Goal: Information Seeking & Learning: Learn about a topic

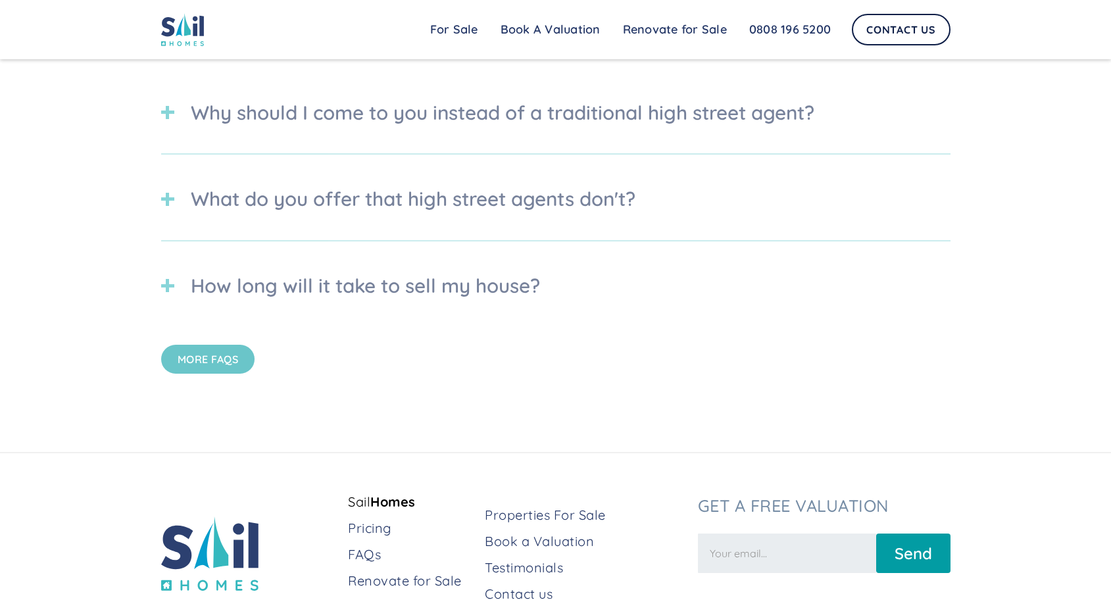
scroll to position [4173, 0]
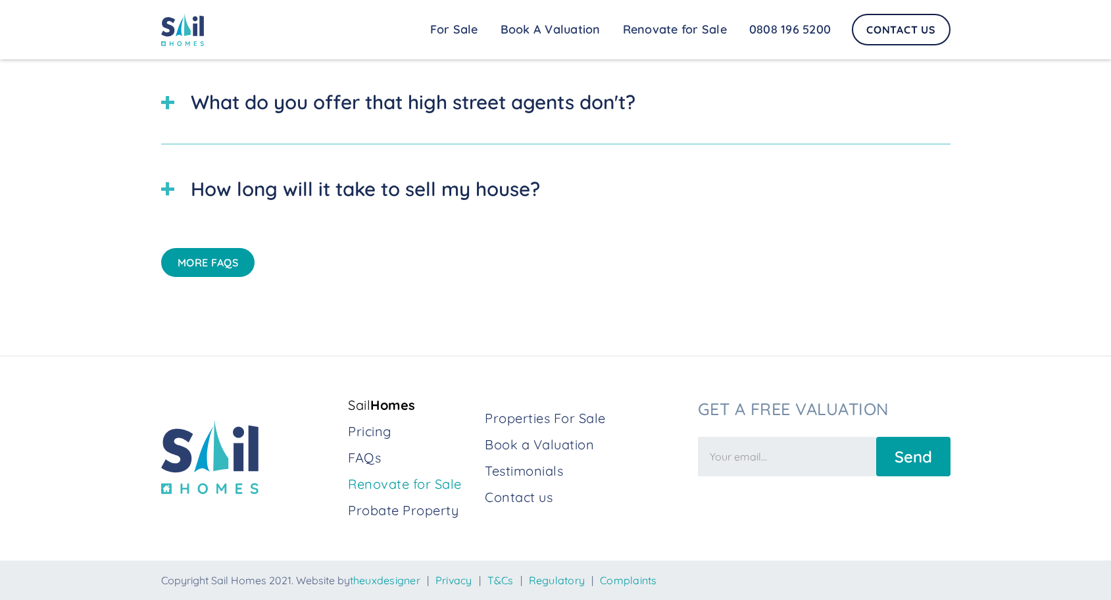
click at [389, 491] on link "Renovate for Sale" at bounding box center [411, 484] width 126 height 18
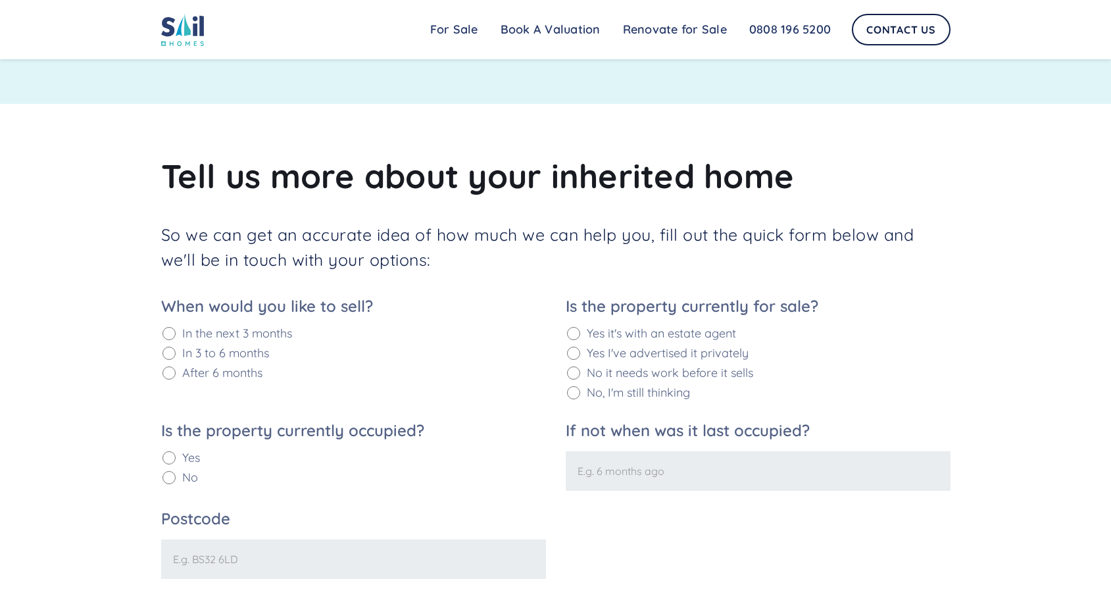
scroll to position [1578, 0]
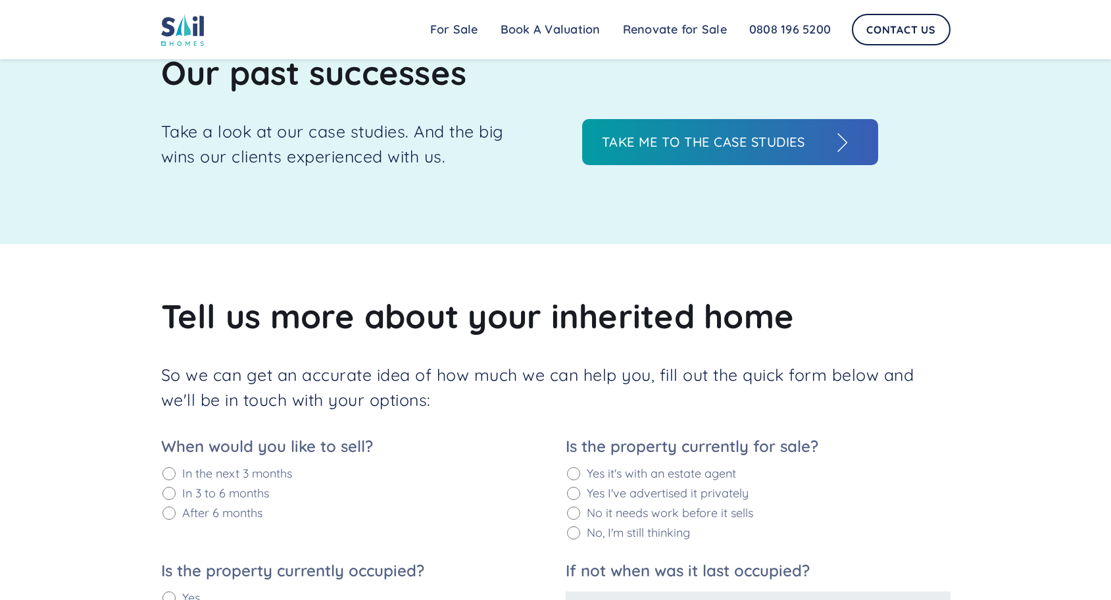
click at [708, 144] on h3 "Take me to the case studies" at bounding box center [717, 142] width 230 height 20
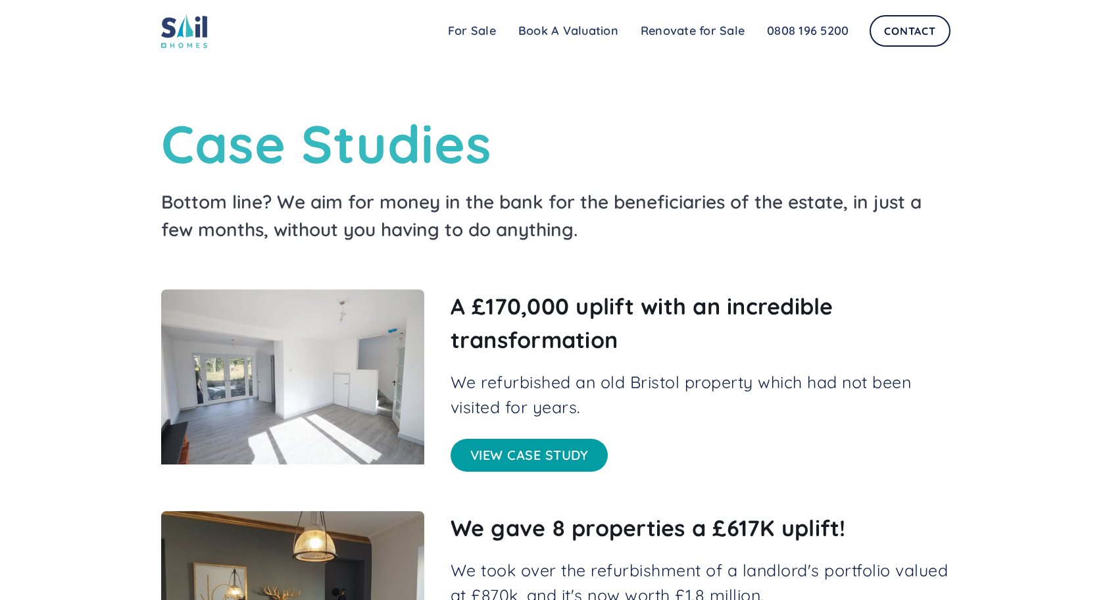
click at [537, 458] on link "View case study" at bounding box center [529, 455] width 158 height 33
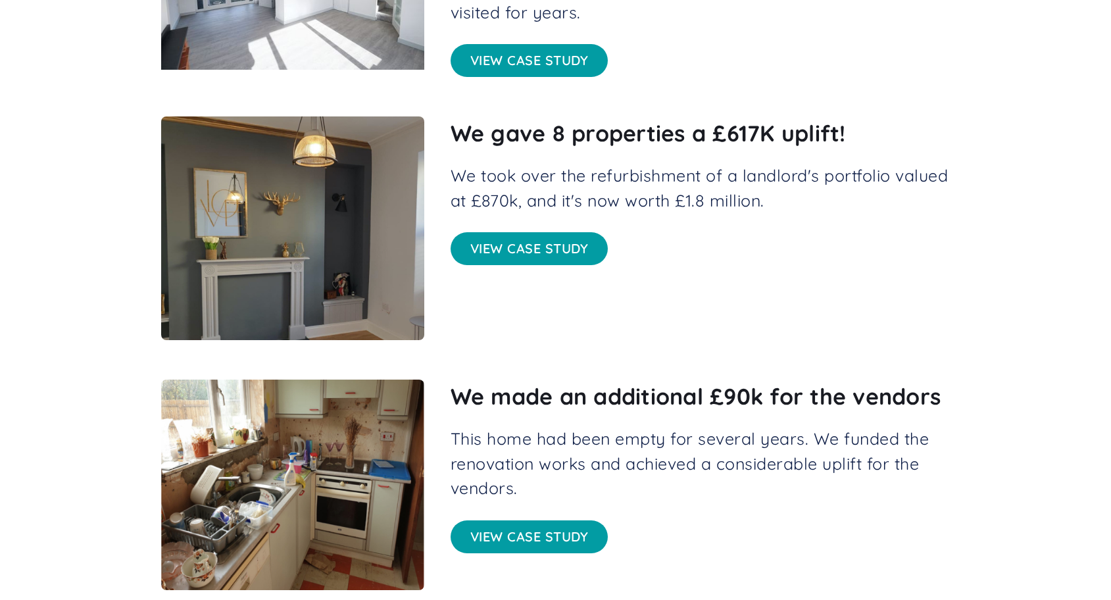
click at [520, 259] on link "View case study" at bounding box center [529, 248] width 158 height 33
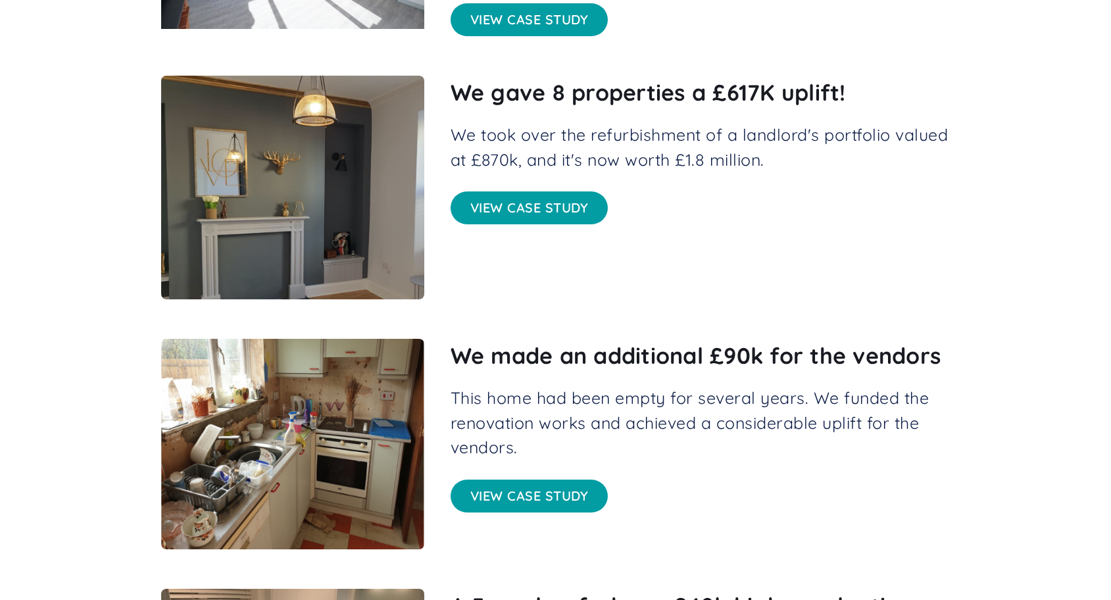
scroll to position [710, 0]
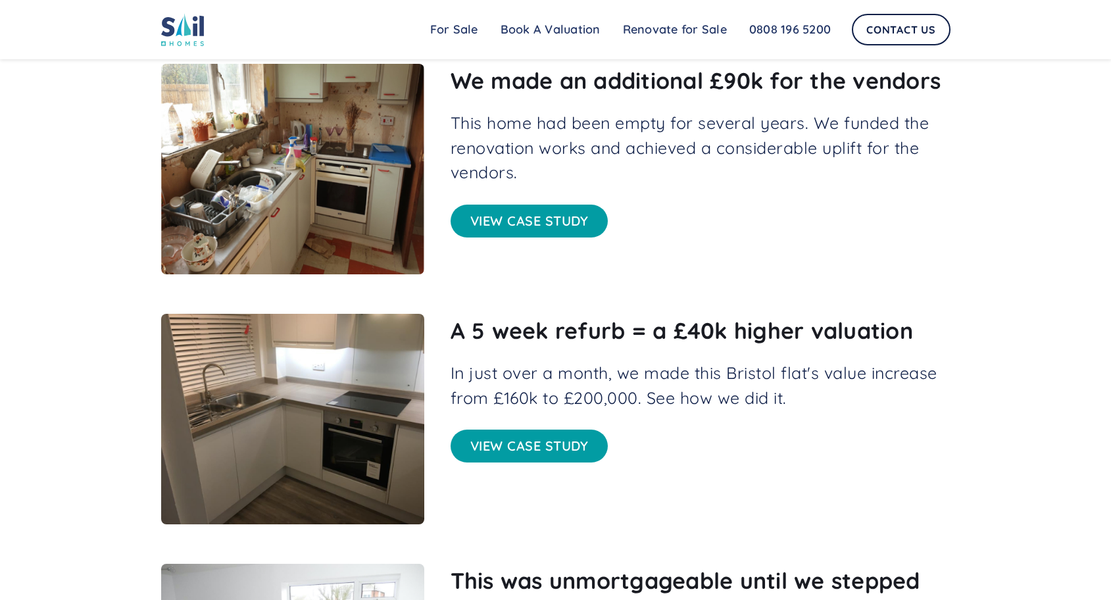
click at [529, 212] on link "View case study" at bounding box center [529, 221] width 158 height 33
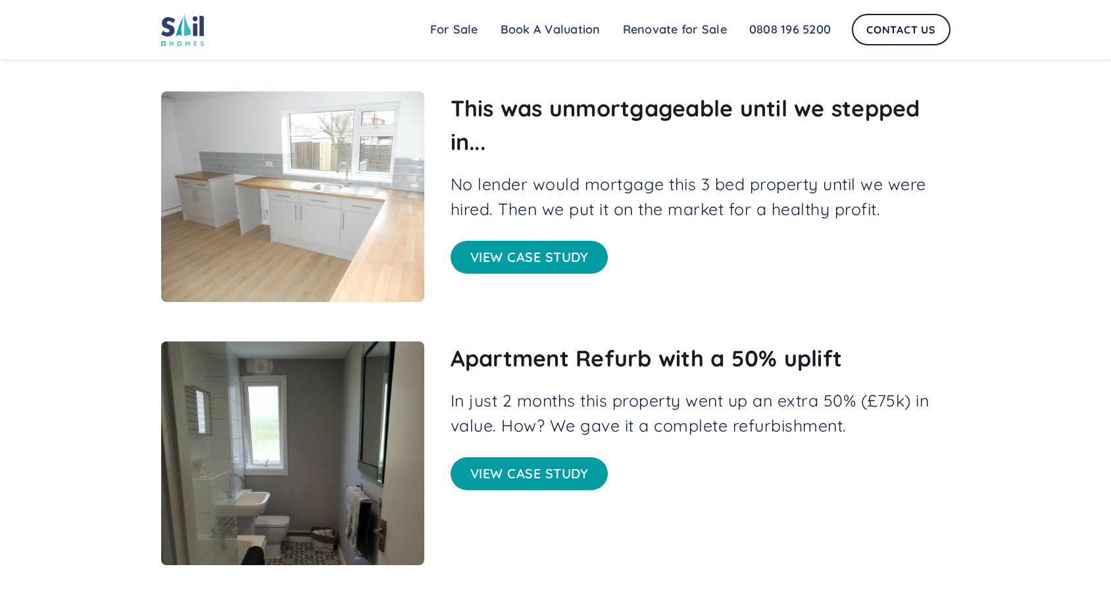
scroll to position [1184, 0]
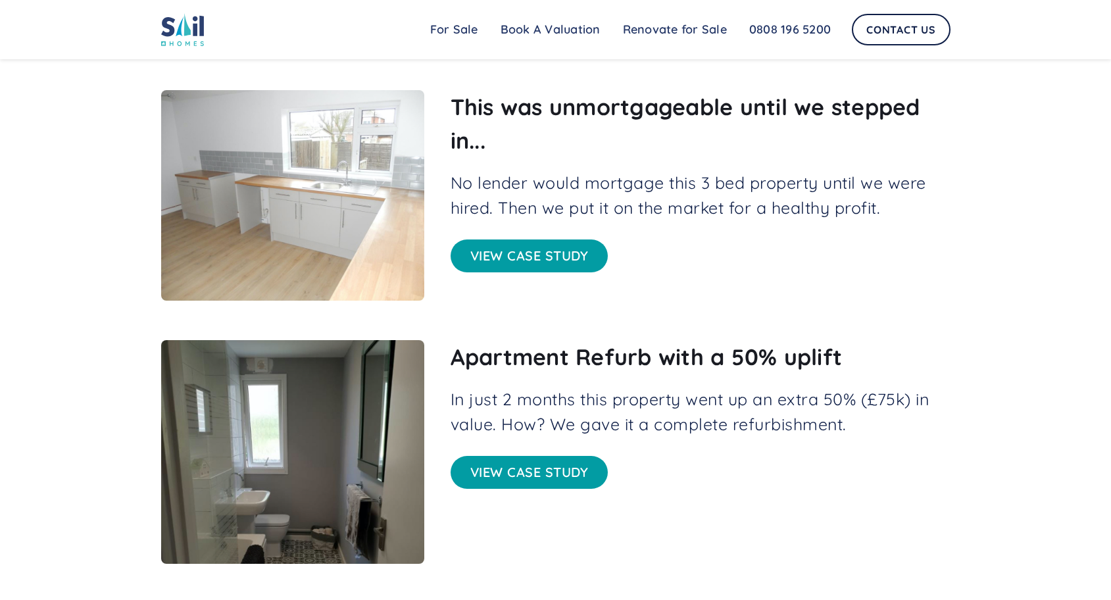
click at [505, 475] on link "View case study" at bounding box center [529, 472] width 158 height 33
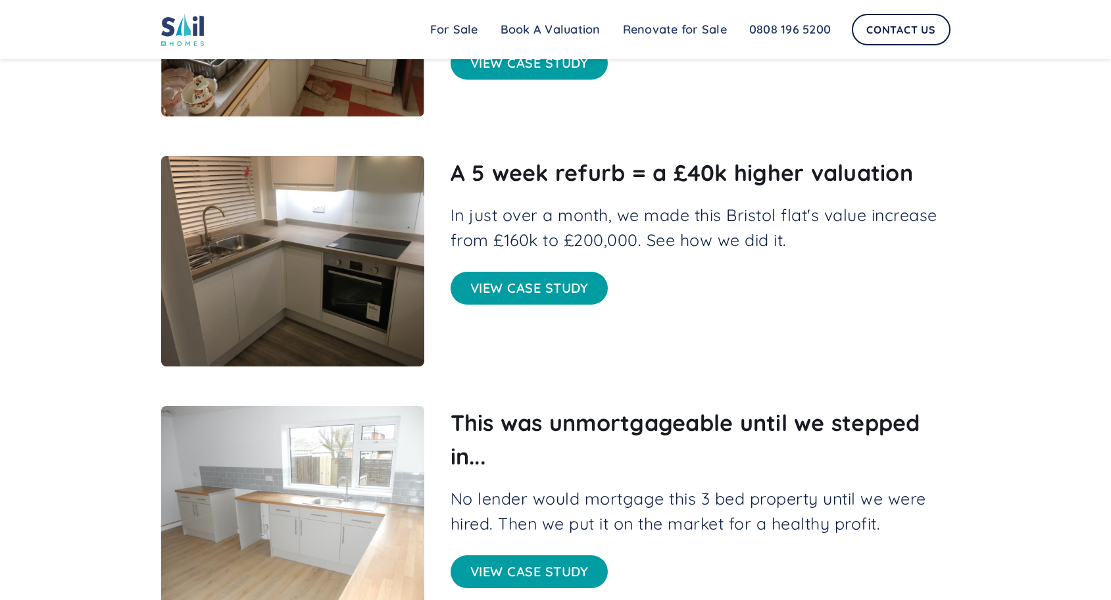
scroll to position [631, 0]
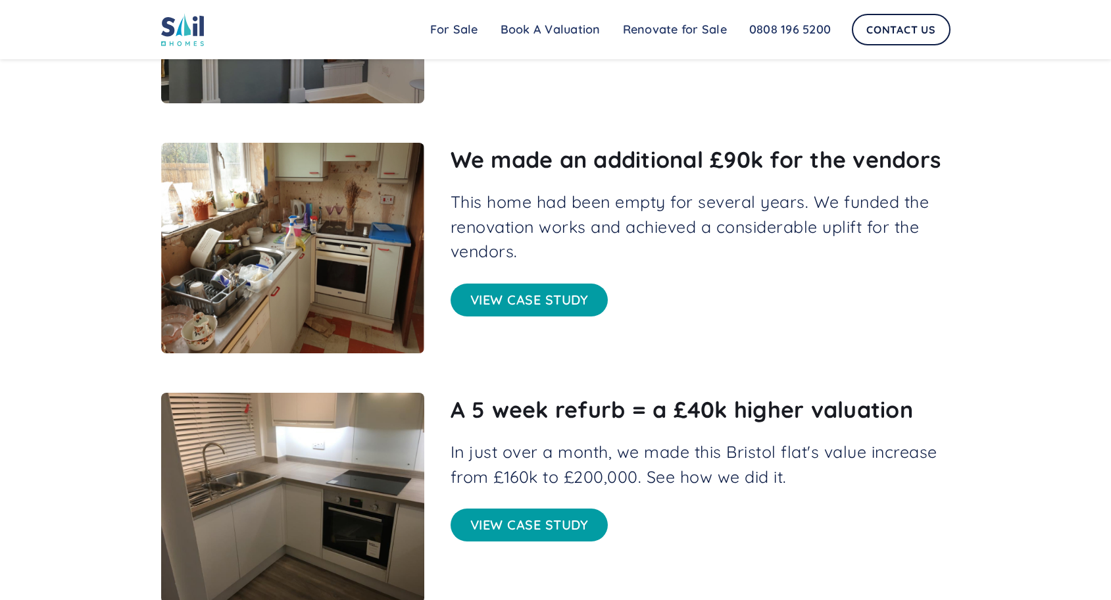
click at [526, 293] on link "View case study" at bounding box center [529, 299] width 158 height 33
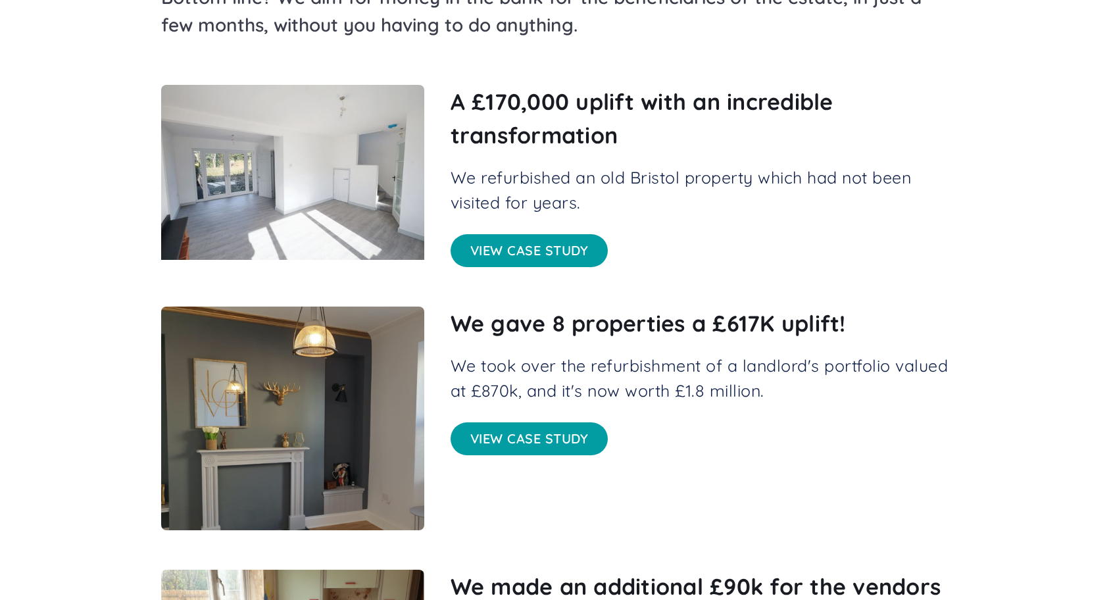
scroll to position [79, 0]
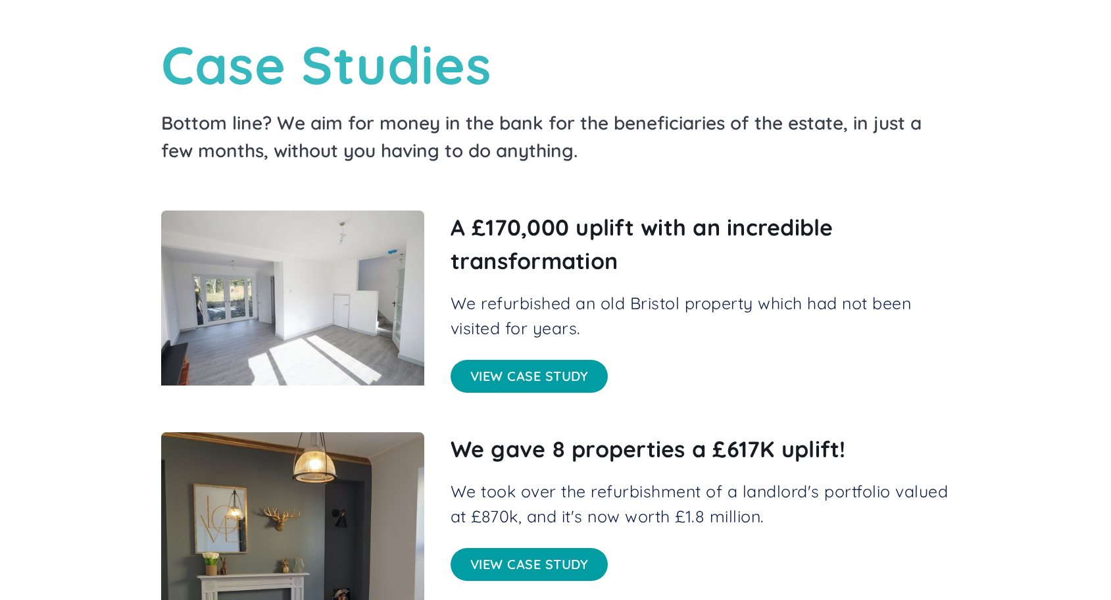
click at [519, 376] on link "View case study" at bounding box center [529, 376] width 158 height 33
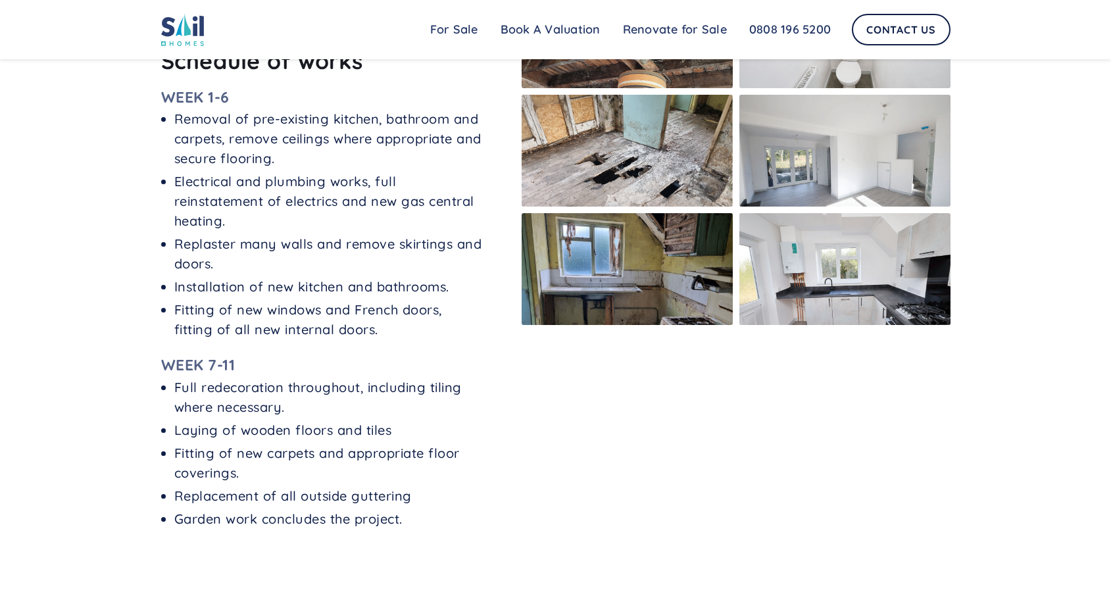
scroll to position [1026, 0]
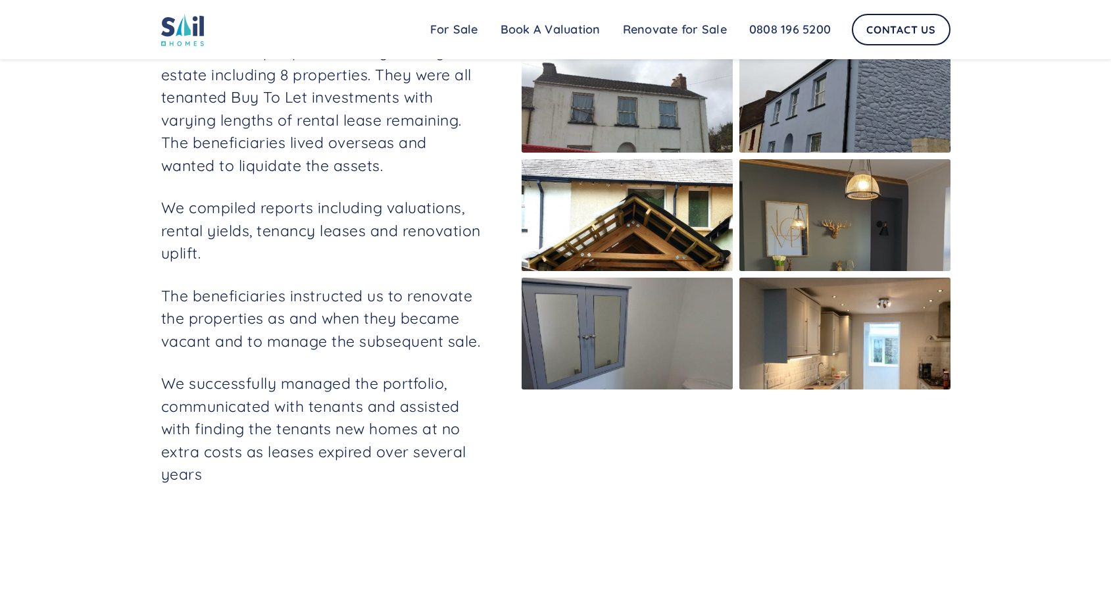
scroll to position [395, 0]
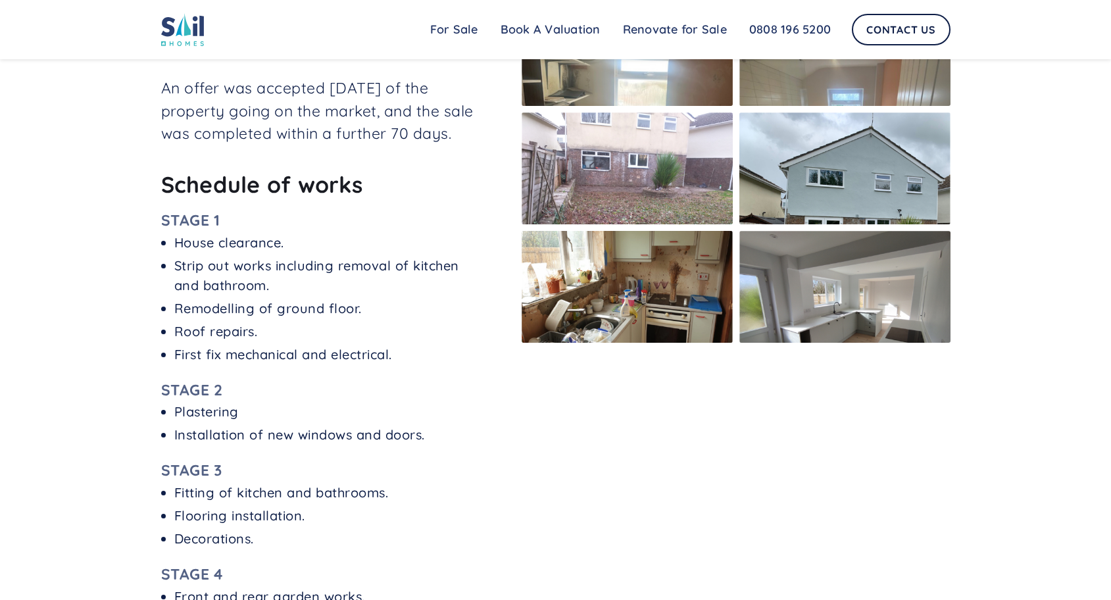
scroll to position [631, 0]
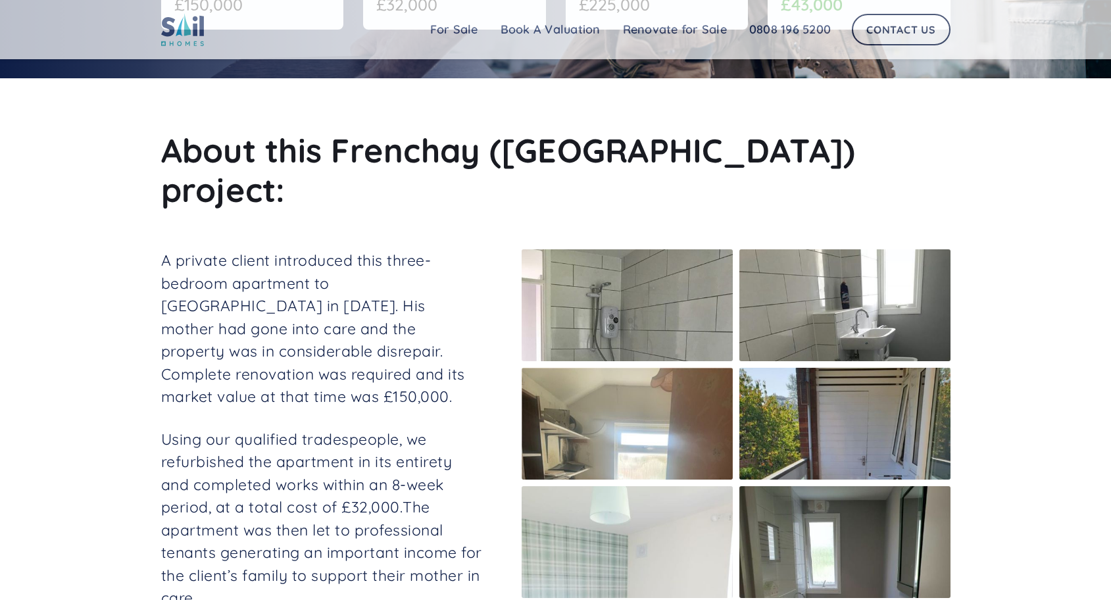
scroll to position [316, 0]
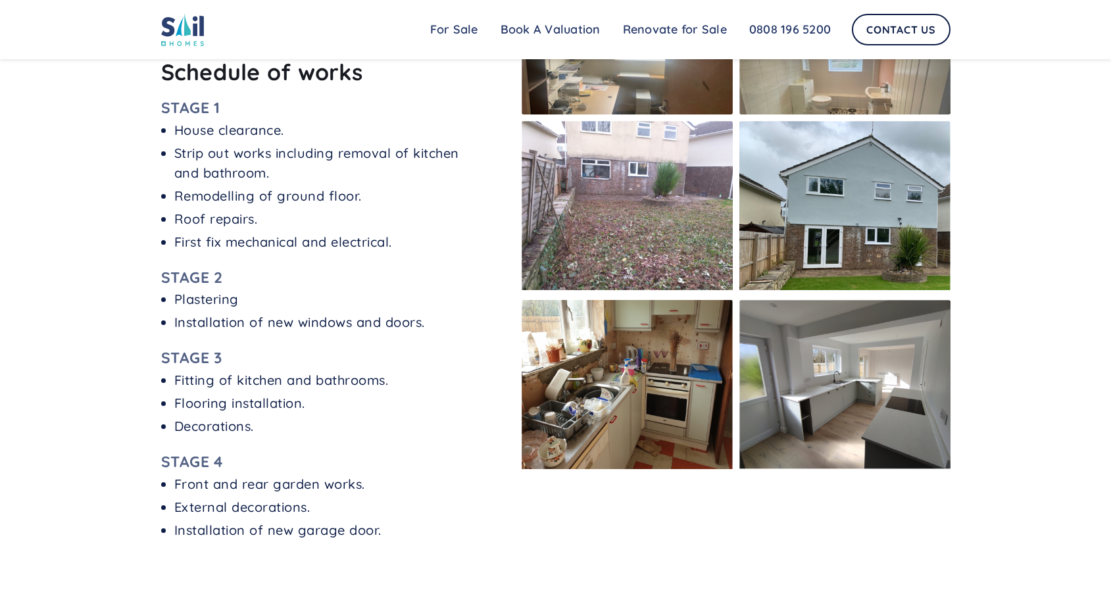
scroll to position [947, 0]
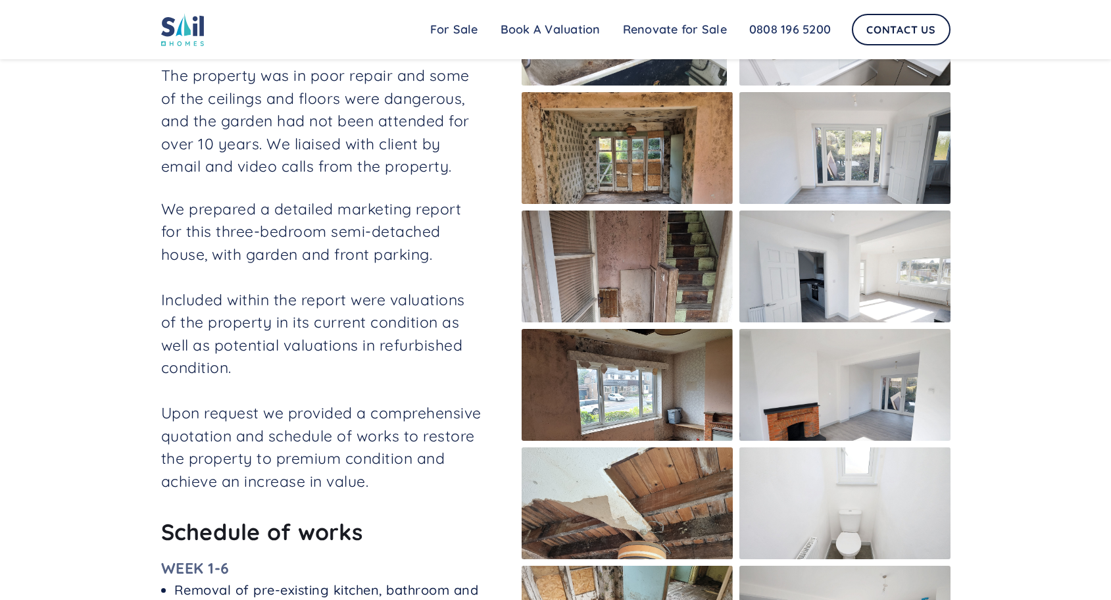
scroll to position [316, 0]
